Goal: Information Seeking & Learning: Learn about a topic

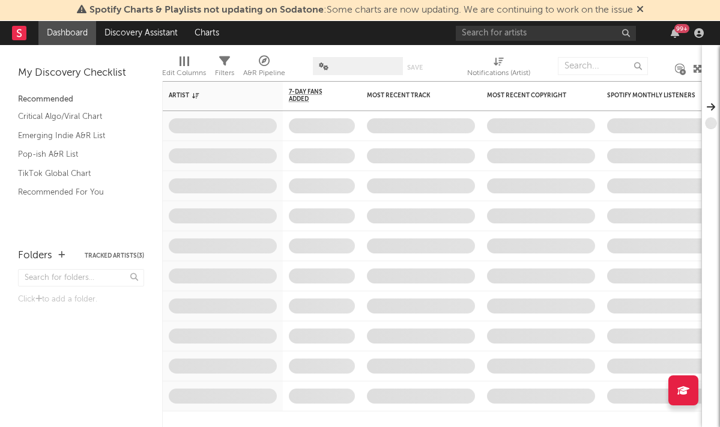
click at [507, 6] on span "Spotify Charts & Playlists not updating on Sodatone : Some charts are now updat…" at bounding box center [360, 10] width 543 height 10
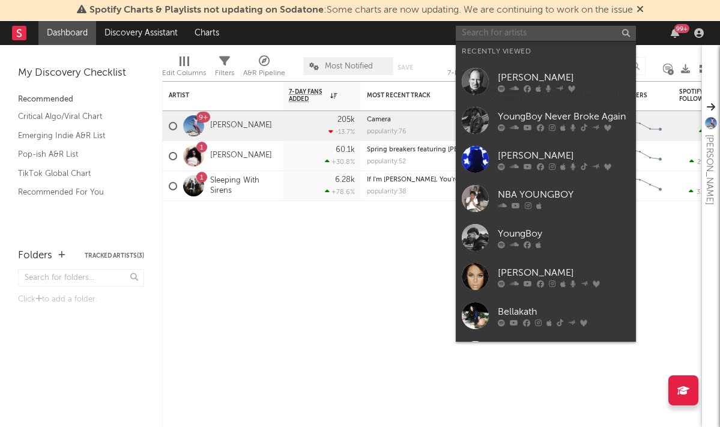
click at [504, 35] on input "text" at bounding box center [546, 33] width 180 height 15
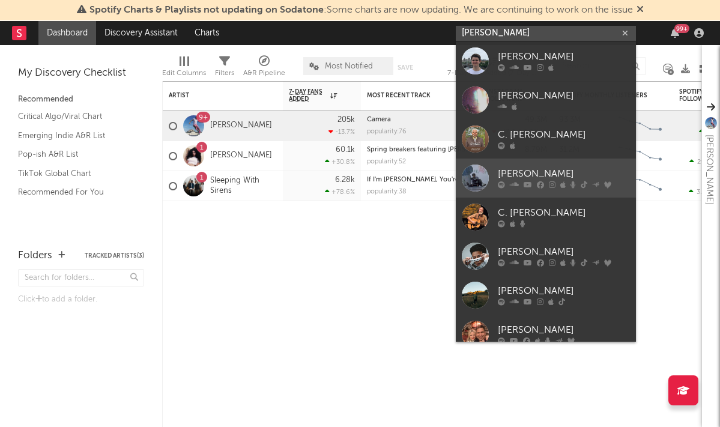
type input "[PERSON_NAME]"
click at [522, 170] on div "[PERSON_NAME]" at bounding box center [564, 174] width 132 height 14
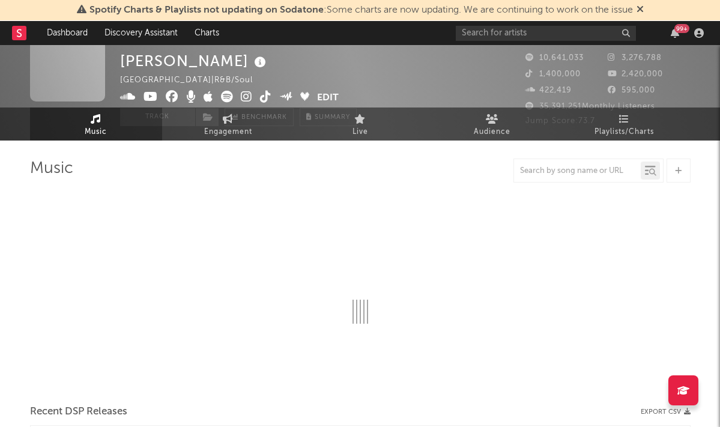
scroll to position [11, 0]
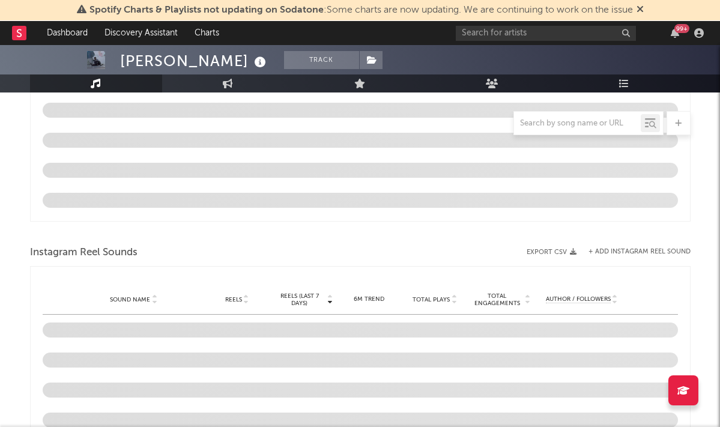
select select "6m"
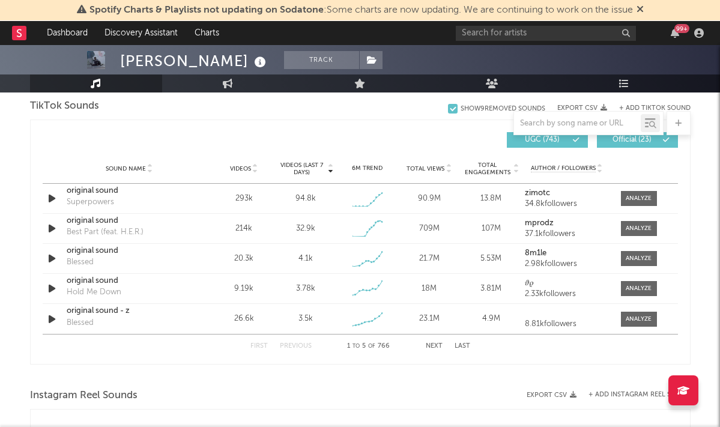
scroll to position [801, 0]
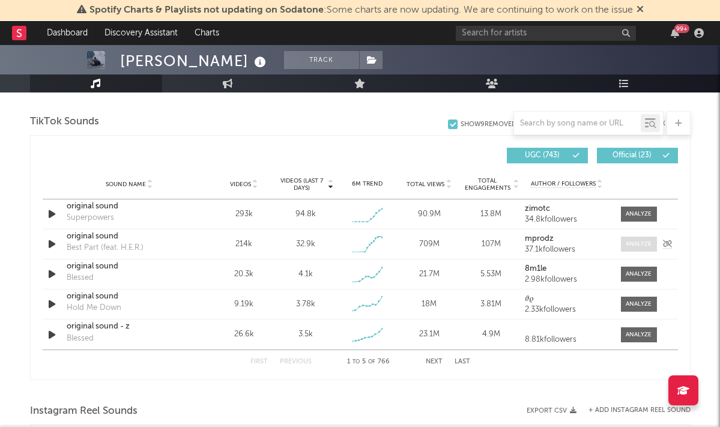
click at [629, 244] on div at bounding box center [639, 244] width 26 height 9
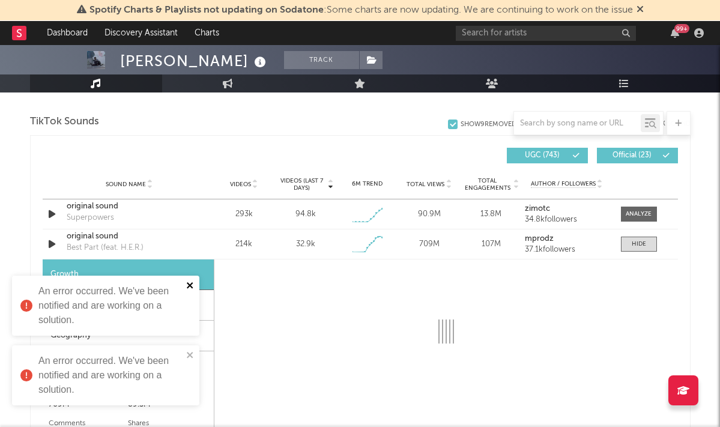
click at [189, 283] on icon "close" at bounding box center [190, 285] width 8 height 10
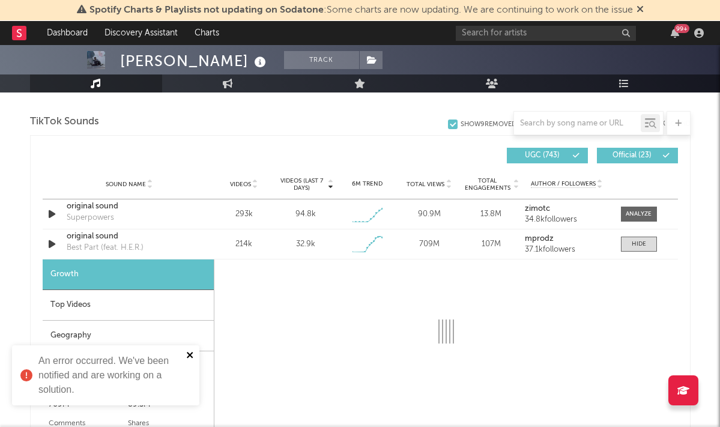
click at [190, 353] on icon "close" at bounding box center [190, 355] width 8 height 10
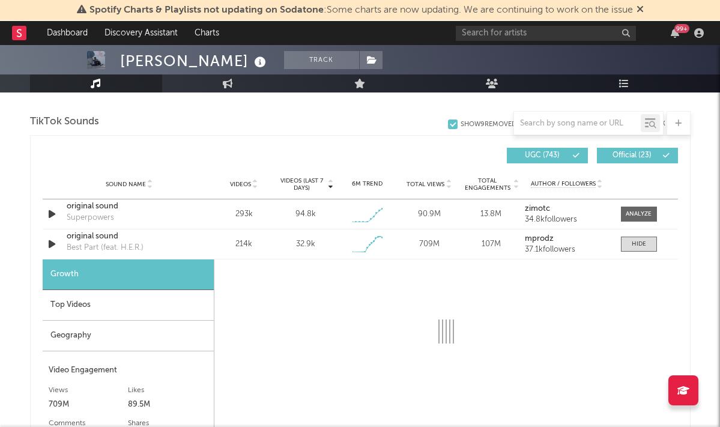
click at [186, 303] on div "Top Videos" at bounding box center [128, 305] width 171 height 31
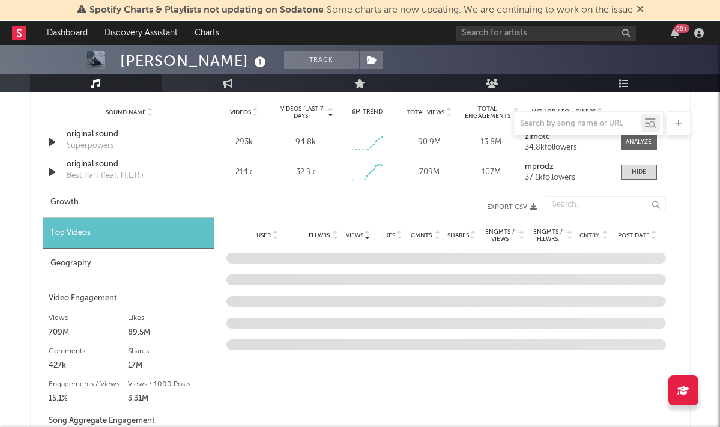
scroll to position [884, 0]
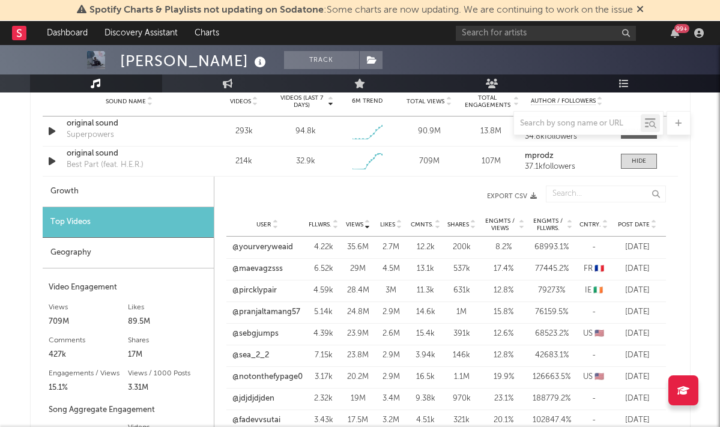
click at [634, 221] on span "Post Date" at bounding box center [634, 224] width 32 height 7
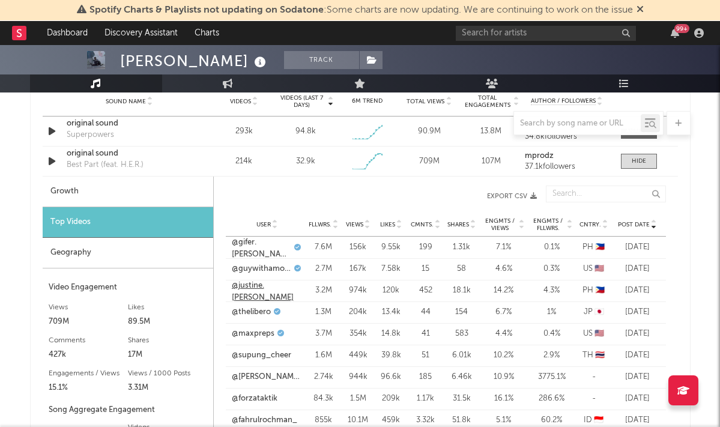
click at [264, 286] on link "@justine.[PERSON_NAME]" at bounding box center [267, 291] width 71 height 23
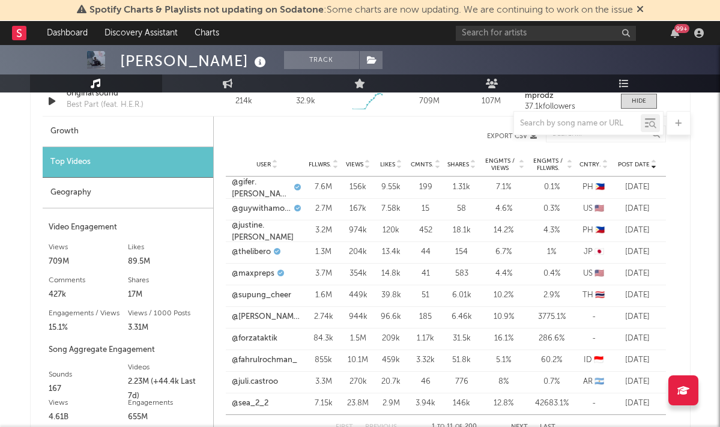
scroll to position [951, 0]
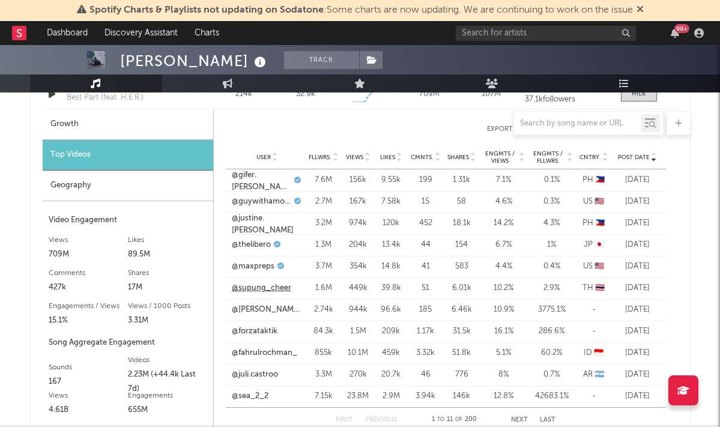
click at [280, 289] on link "@supung_cheer" at bounding box center [261, 288] width 59 height 12
click at [261, 221] on link "@justine.[PERSON_NAME]" at bounding box center [267, 224] width 71 height 23
click at [259, 334] on link "@forzataktik" at bounding box center [255, 331] width 46 height 12
click at [515, 36] on input "text" at bounding box center [546, 33] width 180 height 15
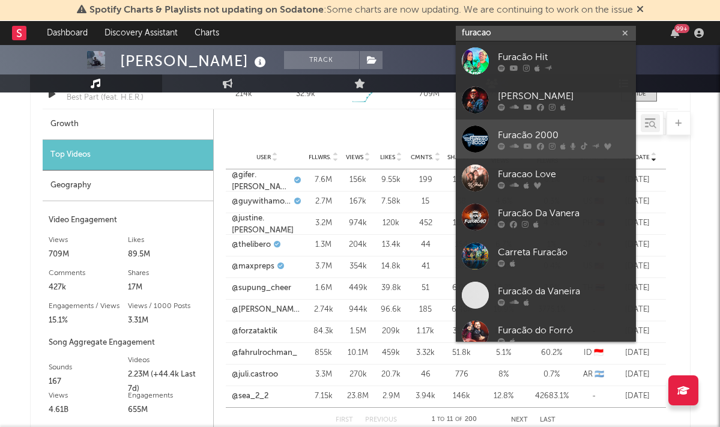
type input "furacao"
click at [517, 130] on div "Furacão 2000" at bounding box center [564, 135] width 132 height 14
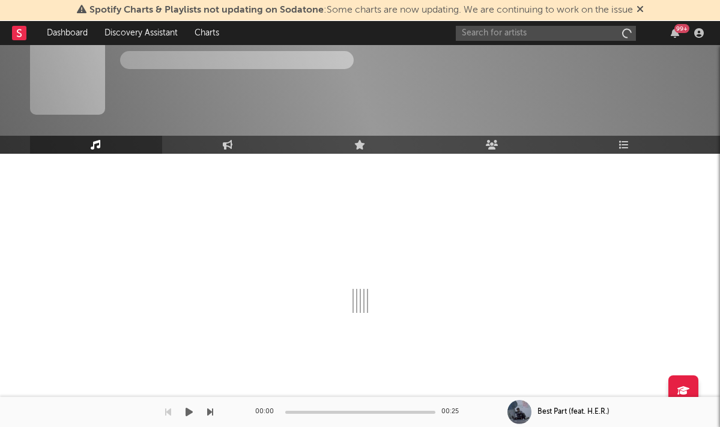
scroll to position [11, 0]
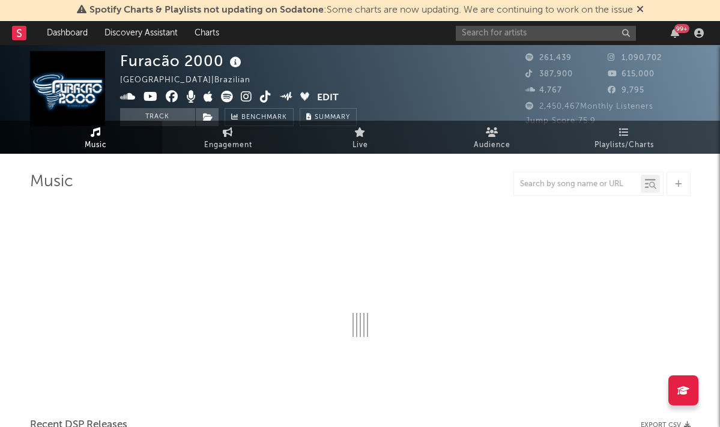
select select "6m"
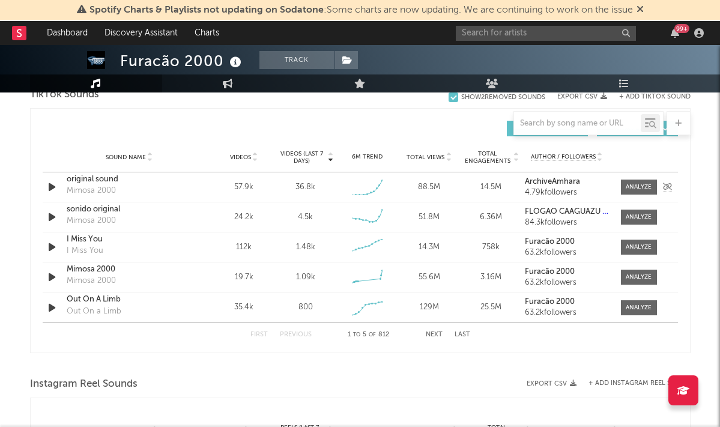
scroll to position [824, 0]
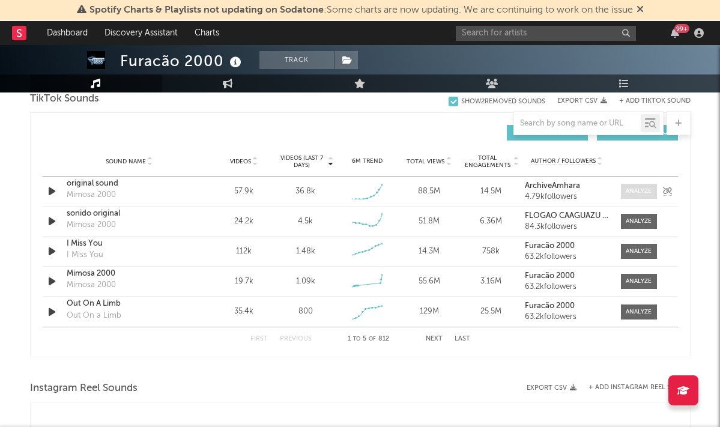
click at [626, 192] on div at bounding box center [639, 191] width 26 height 9
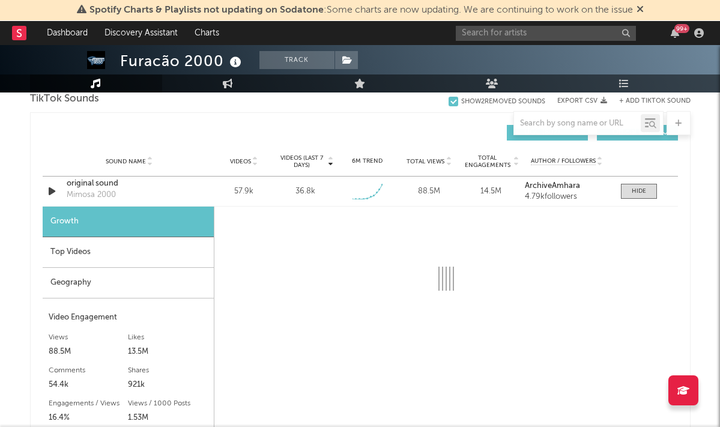
select select "1w"
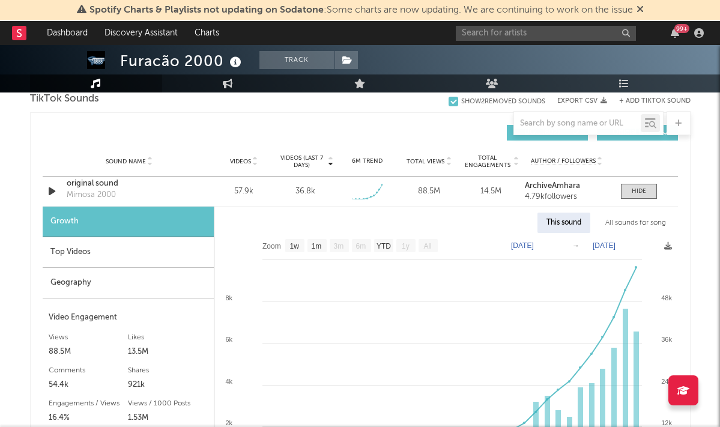
click at [138, 246] on div "Top Videos" at bounding box center [128, 252] width 171 height 31
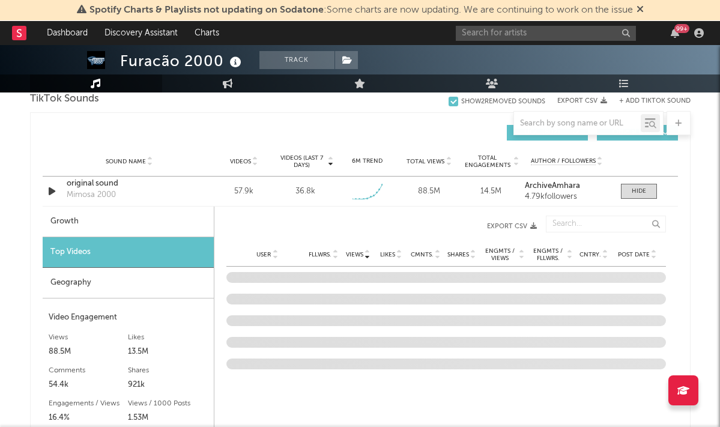
click at [636, 255] on span "Post Date" at bounding box center [634, 254] width 32 height 7
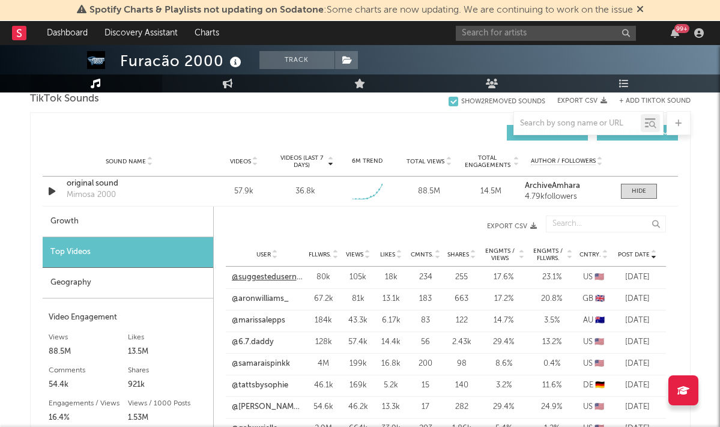
click at [245, 275] on link "@suggestedusername440" at bounding box center [267, 277] width 71 height 12
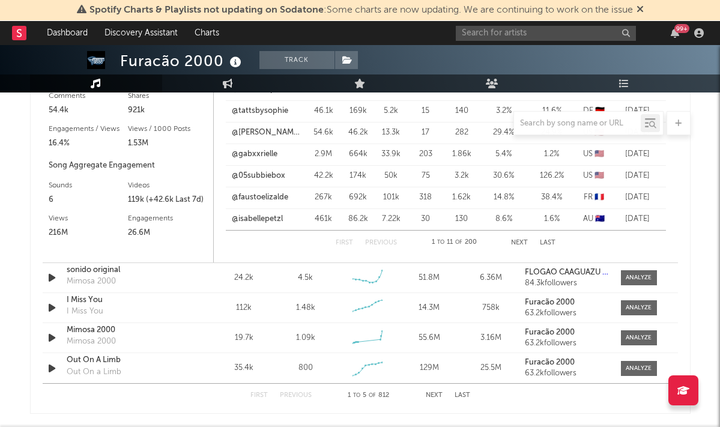
scroll to position [1098, 0]
click at [638, 277] on div at bounding box center [639, 277] width 26 height 9
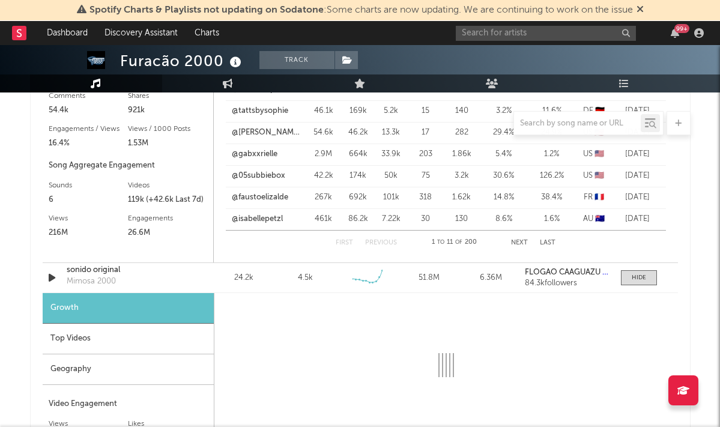
click at [126, 337] on div "Top Videos" at bounding box center [128, 339] width 171 height 31
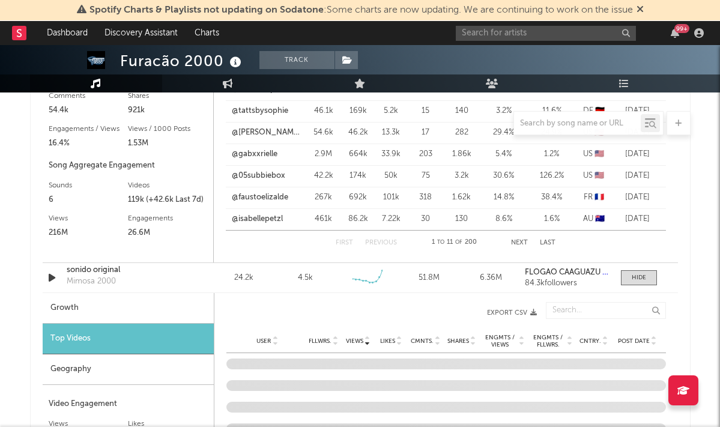
click at [643, 342] on span "Post Date" at bounding box center [634, 340] width 32 height 7
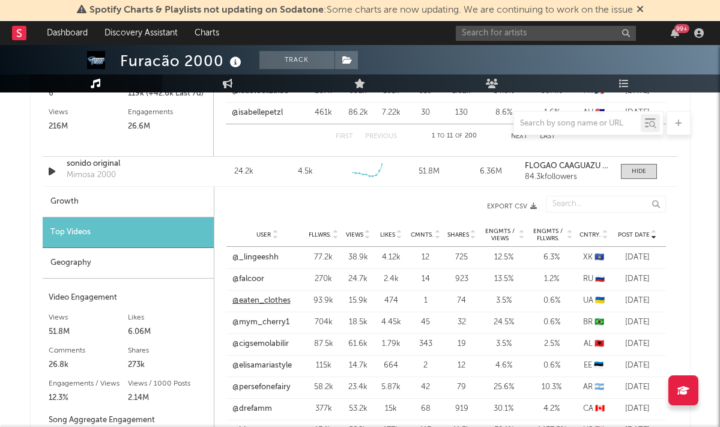
scroll to position [1212, 0]
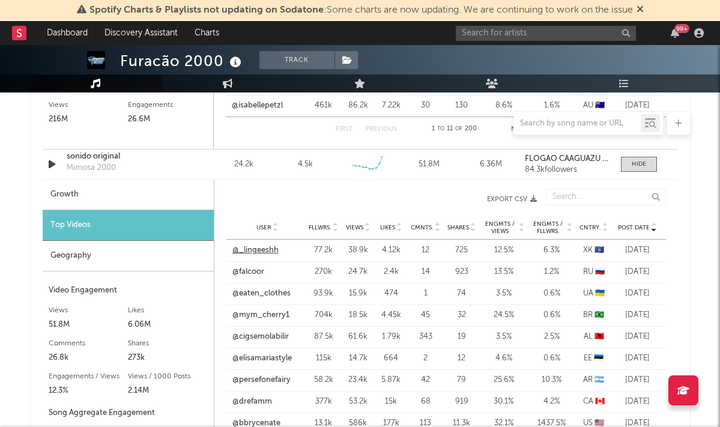
click at [261, 247] on link "@_lingeeshh" at bounding box center [255, 250] width 46 height 12
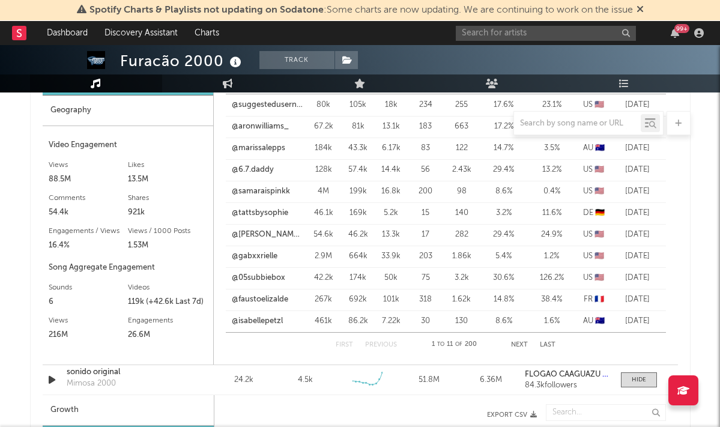
scroll to position [996, 0]
click at [267, 193] on link "@samaraispinkk" at bounding box center [261, 192] width 58 height 12
